Goal: Task Accomplishment & Management: Use online tool/utility

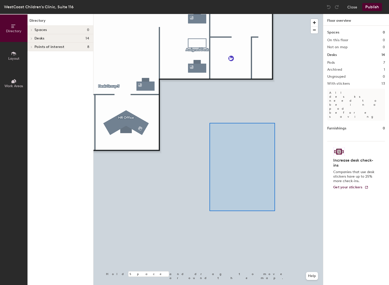
click at [274, 14] on div at bounding box center [209, 14] width 230 height 0
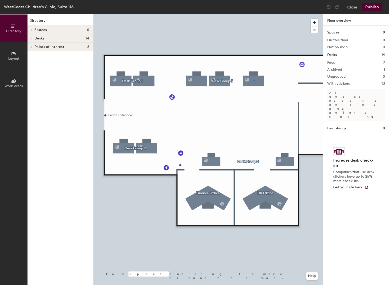
click at [254, 14] on div at bounding box center [209, 14] width 230 height 0
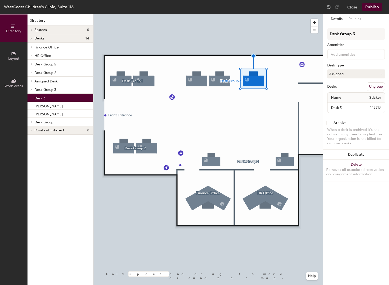
click at [339, 98] on span "Name" at bounding box center [336, 97] width 15 height 9
click at [335, 97] on span "Name" at bounding box center [336, 97] width 15 height 9
click at [269, 14] on div at bounding box center [209, 14] width 230 height 0
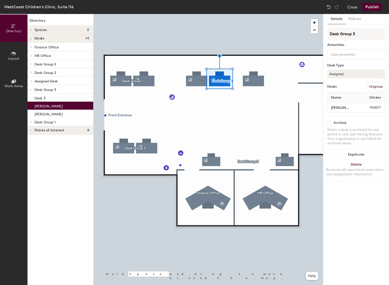
click at [201, 14] on div at bounding box center [209, 14] width 230 height 0
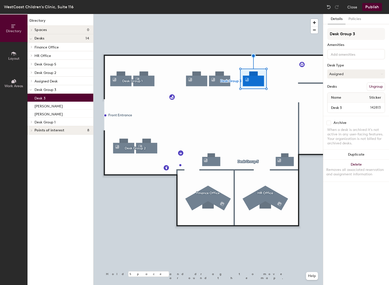
click at [228, 14] on div at bounding box center [209, 14] width 230 height 0
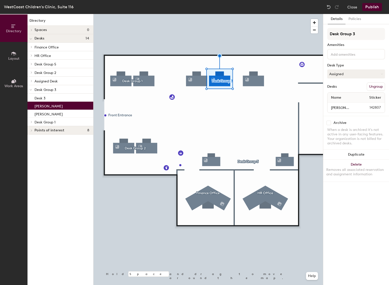
click at [252, 14] on div at bounding box center [209, 14] width 230 height 0
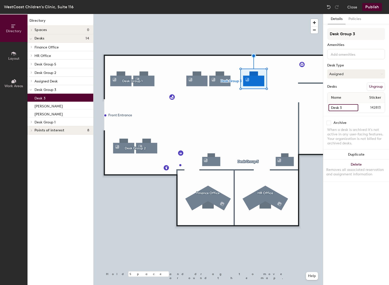
click at [356, 108] on input "Desk 3" at bounding box center [344, 107] width 30 height 7
type input "[PERSON_NAME]"
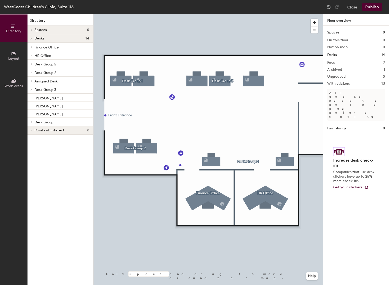
click at [253, 14] on div at bounding box center [209, 14] width 230 height 0
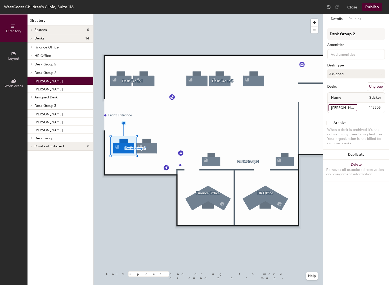
click at [354, 107] on input "[PERSON_NAME]" at bounding box center [343, 107] width 29 height 7
type input "[PERSON_NAME]"
click at [205, 14] on div at bounding box center [209, 14] width 230 height 0
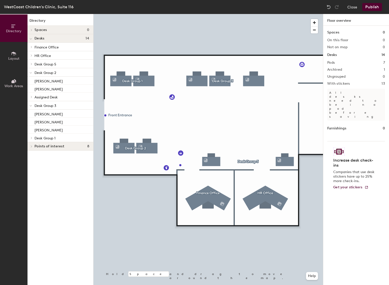
click at [153, 14] on div at bounding box center [209, 14] width 230 height 0
click at [212, 14] on div at bounding box center [209, 14] width 230 height 0
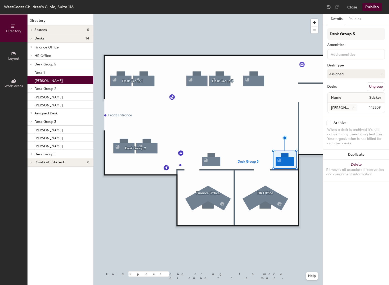
click at [254, 14] on div at bounding box center [209, 14] width 230 height 0
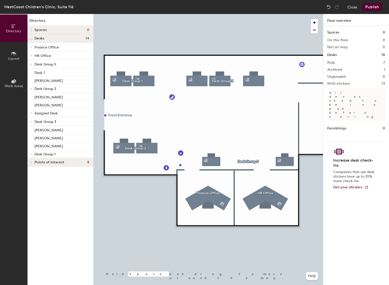
click at [278, 14] on div at bounding box center [209, 14] width 230 height 0
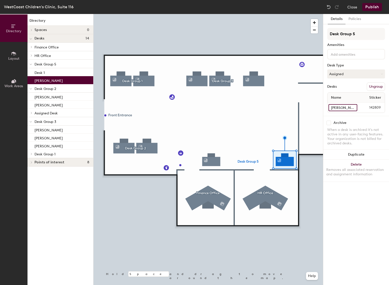
click at [353, 108] on input "[PERSON_NAME]" at bounding box center [343, 107] width 29 height 7
type input "Desk"
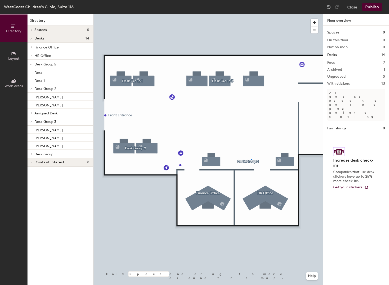
click at [251, 14] on div at bounding box center [209, 14] width 230 height 0
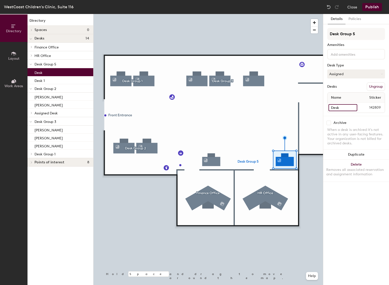
click at [353, 108] on input "Desk" at bounding box center [343, 107] width 29 height 7
click at [348, 108] on input "Desk" at bounding box center [343, 107] width 29 height 7
type input "Desk 2"
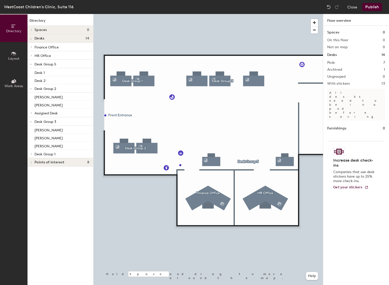
click at [374, 7] on button "Publish" at bounding box center [373, 7] width 20 height 8
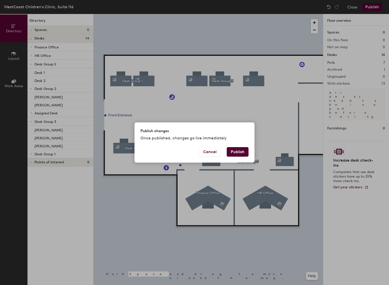
click at [240, 150] on button "Publish" at bounding box center [238, 152] width 22 height 10
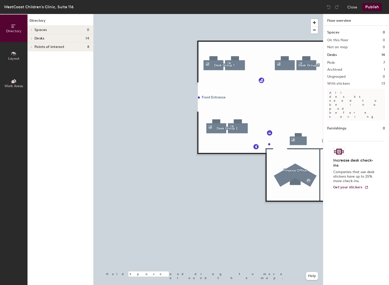
click at [255, 14] on div at bounding box center [209, 14] width 230 height 0
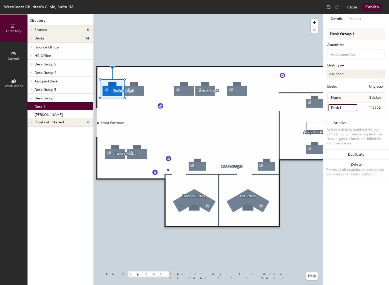
click at [353, 108] on input "Desk 1" at bounding box center [343, 107] width 29 height 7
type input "Candice C"
click at [355, 214] on div "Details Policies Desk Group 1 Amenities Desk Type Assigned Desks Ungroup Name S…" at bounding box center [357, 149] width 66 height 271
click at [197, 14] on div at bounding box center [209, 14] width 230 height 0
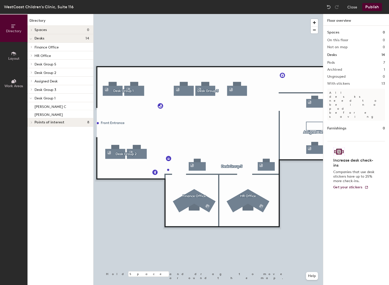
click at [374, 5] on button "Publish" at bounding box center [373, 7] width 20 height 8
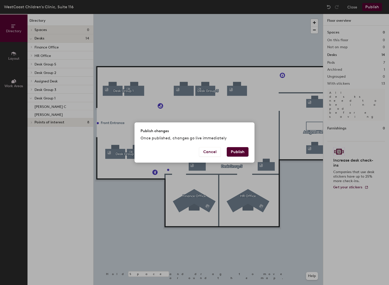
click at [243, 153] on button "Publish" at bounding box center [238, 152] width 22 height 10
